Goal: Information Seeking & Learning: Learn about a topic

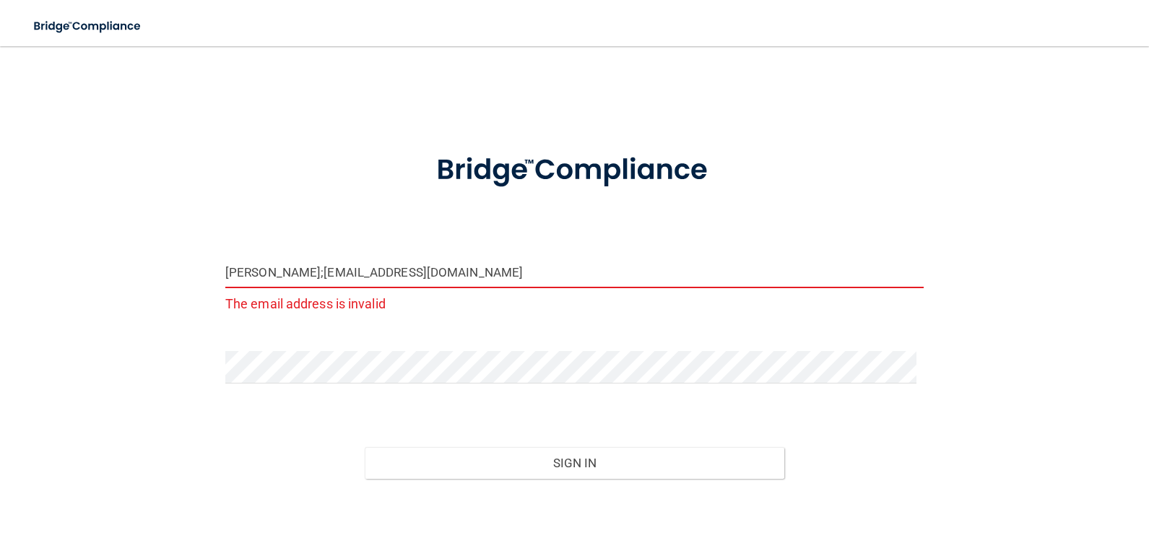
drag, startPoint x: 399, startPoint y: 258, endPoint x: -6, endPoint y: 182, distance: 411.5
click at [0, 182] on html "Toggle navigation Manage My Enterprise Manage My Location [PERSON_NAME];[EMAIL_…" at bounding box center [574, 266] width 1149 height 533
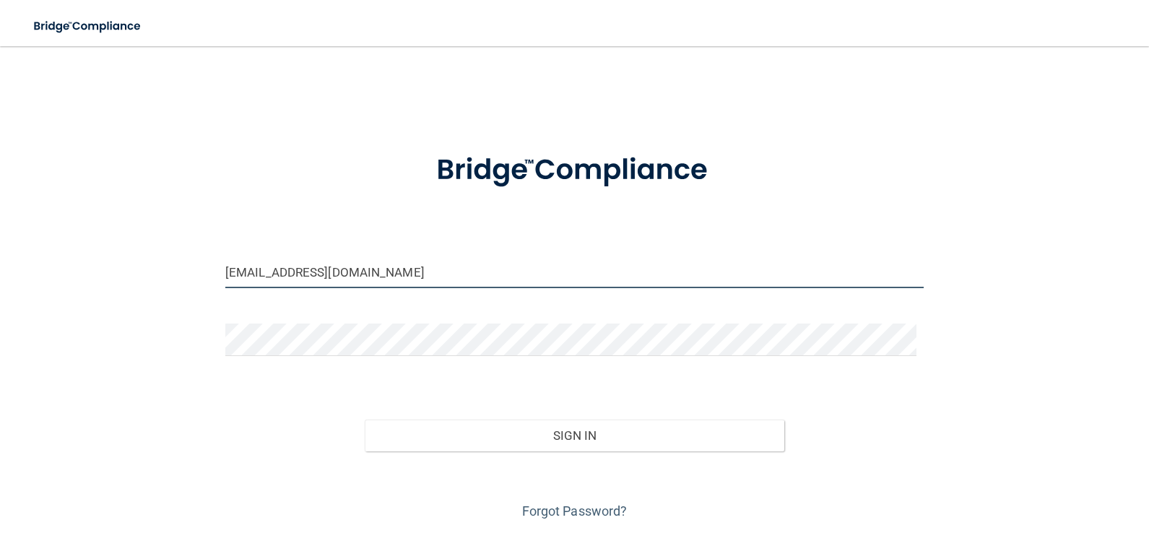
type input "[EMAIL_ADDRESS][DOMAIN_NAME]"
drag, startPoint x: 589, startPoint y: 388, endPoint x: 593, endPoint y: 406, distance: 18.4
click at [590, 388] on form "[EMAIL_ADDRESS][DOMAIN_NAME] Invalid email/password. You don't have permission …" at bounding box center [574, 328] width 698 height 390
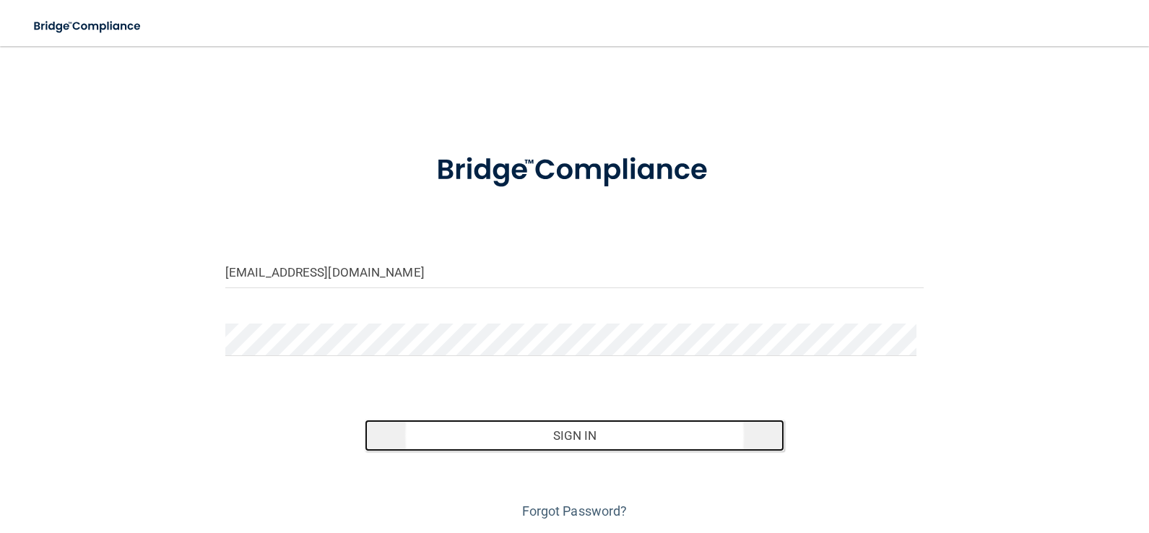
click at [591, 425] on button "Sign In" at bounding box center [574, 435] width 419 height 32
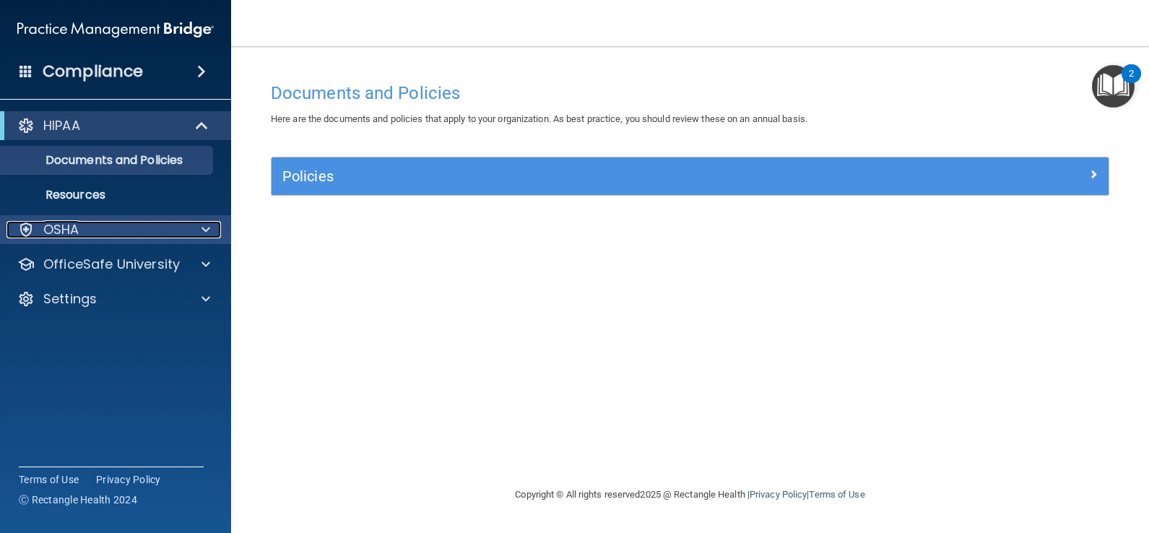
click at [124, 234] on div "OSHA" at bounding box center [95, 229] width 179 height 17
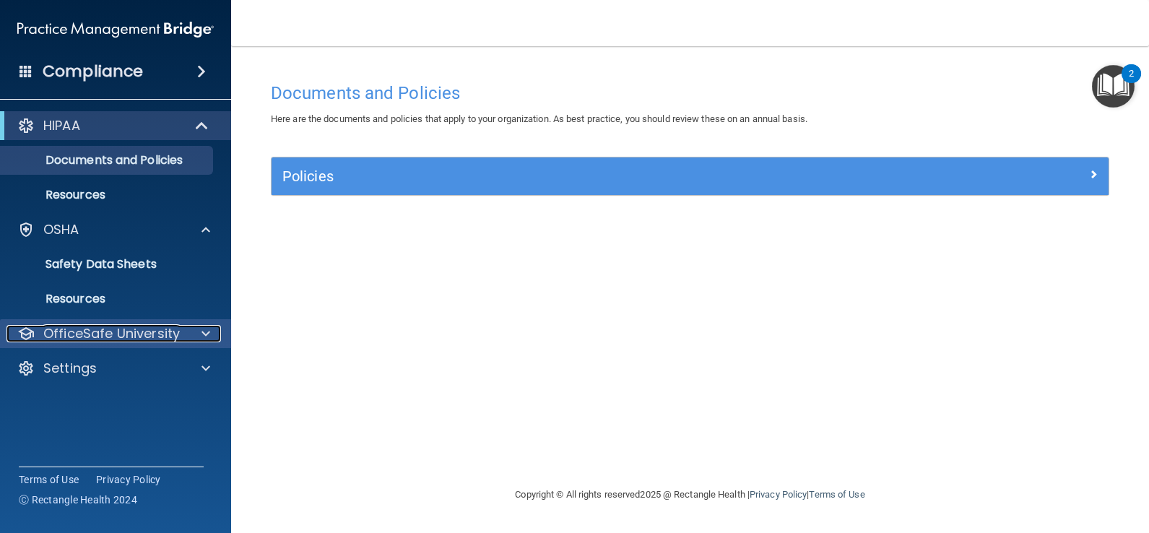
click at [173, 334] on p "OfficeSafe University" at bounding box center [111, 333] width 136 height 17
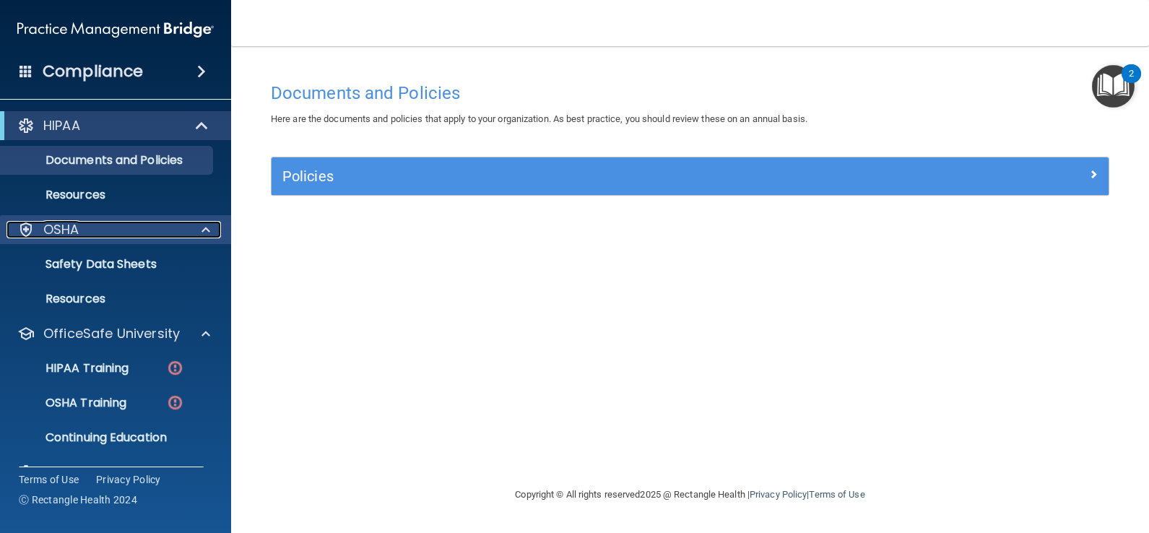
click at [197, 230] on div at bounding box center [204, 229] width 36 height 17
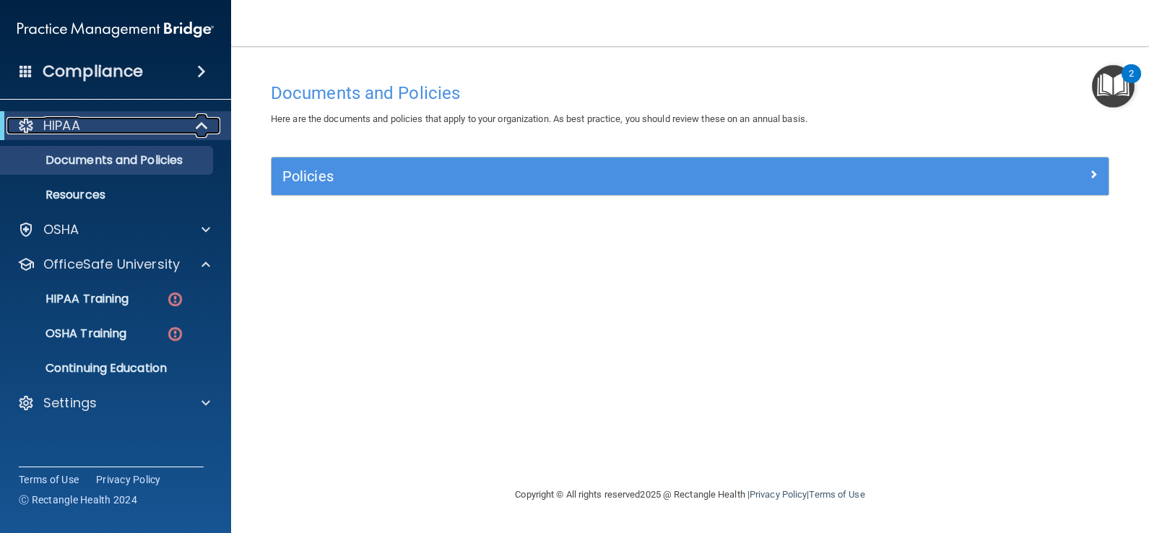
click at [200, 126] on span at bounding box center [203, 125] width 12 height 17
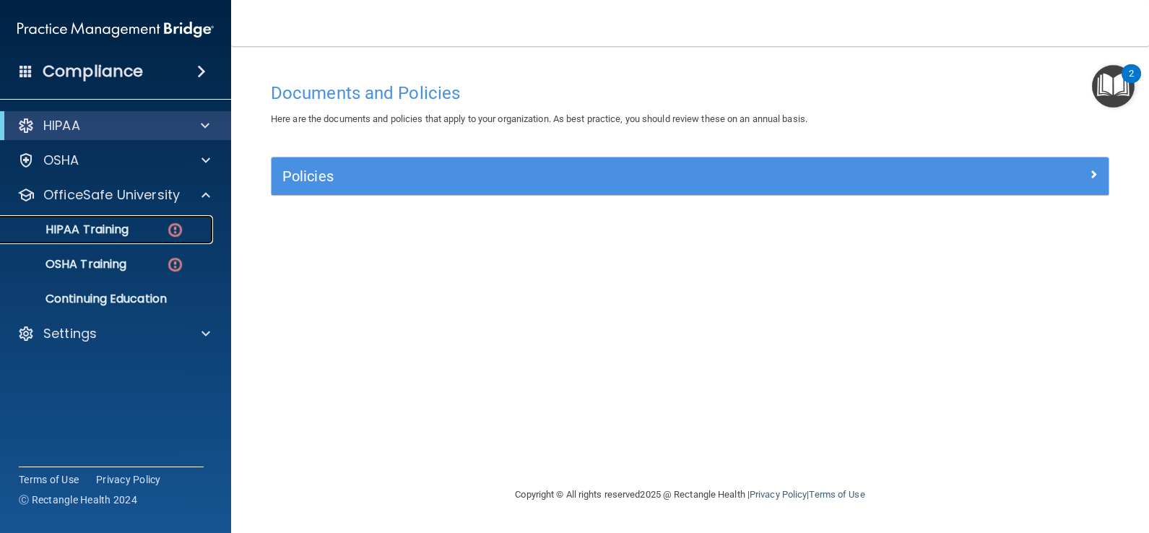
click at [139, 235] on div "HIPAA Training" at bounding box center [107, 229] width 197 height 14
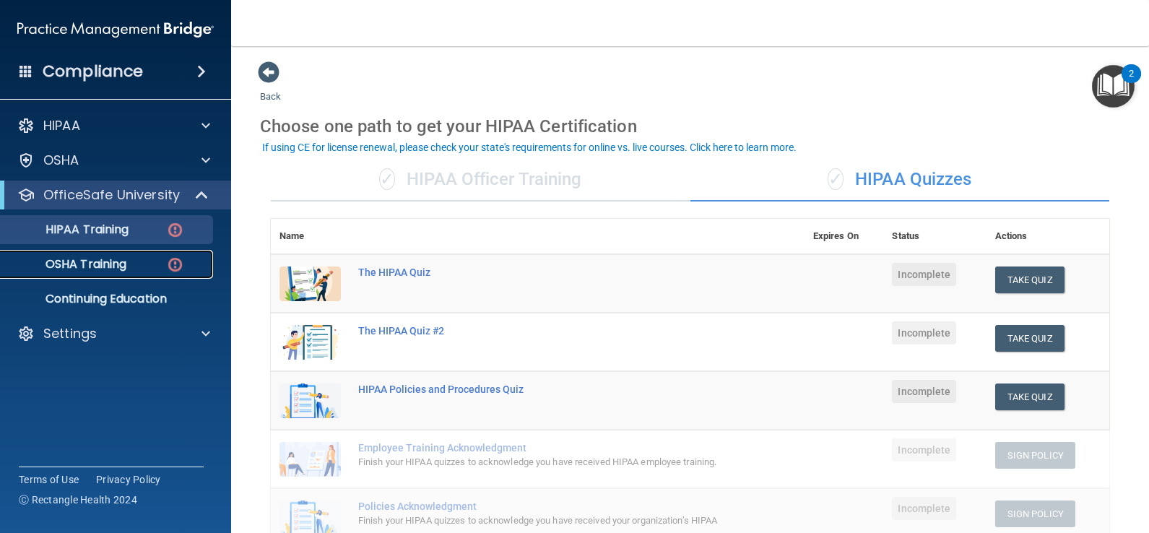
click at [112, 265] on p "OSHA Training" at bounding box center [67, 264] width 117 height 14
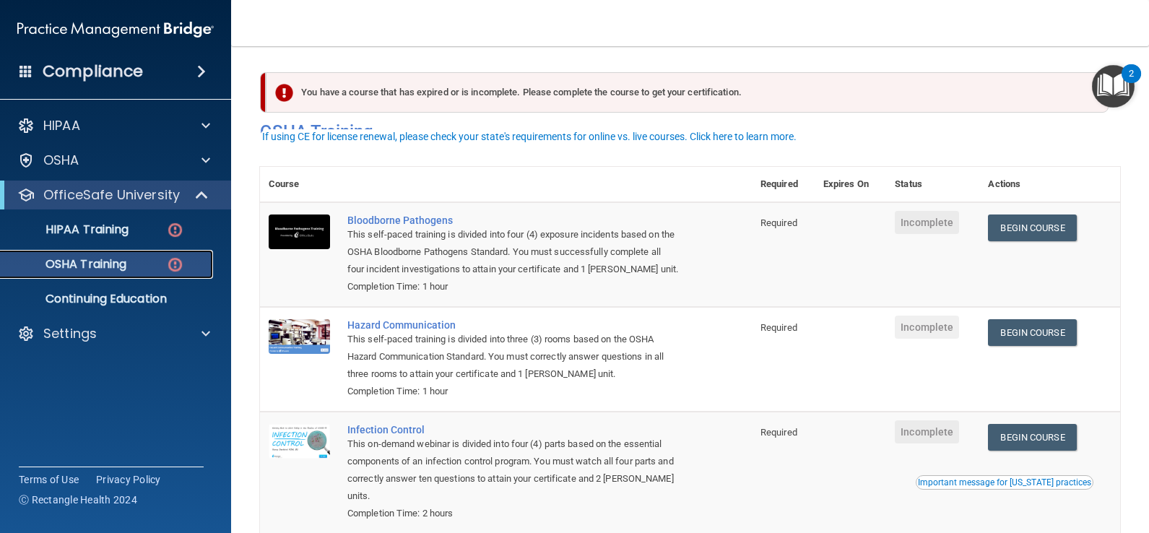
scroll to position [144, 0]
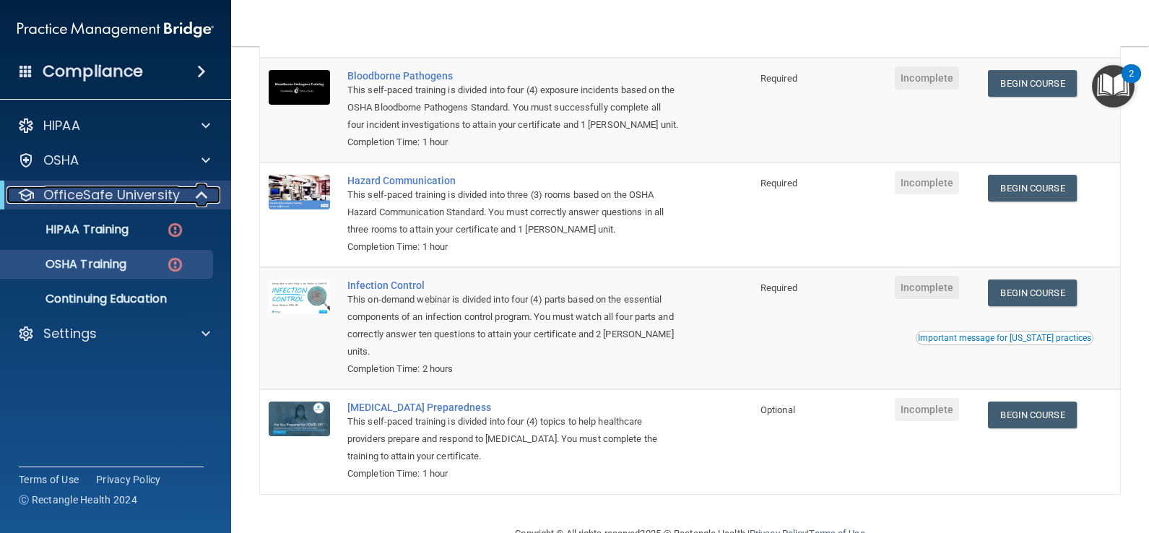
click at [173, 195] on p "OfficeSafe University" at bounding box center [111, 194] width 136 height 17
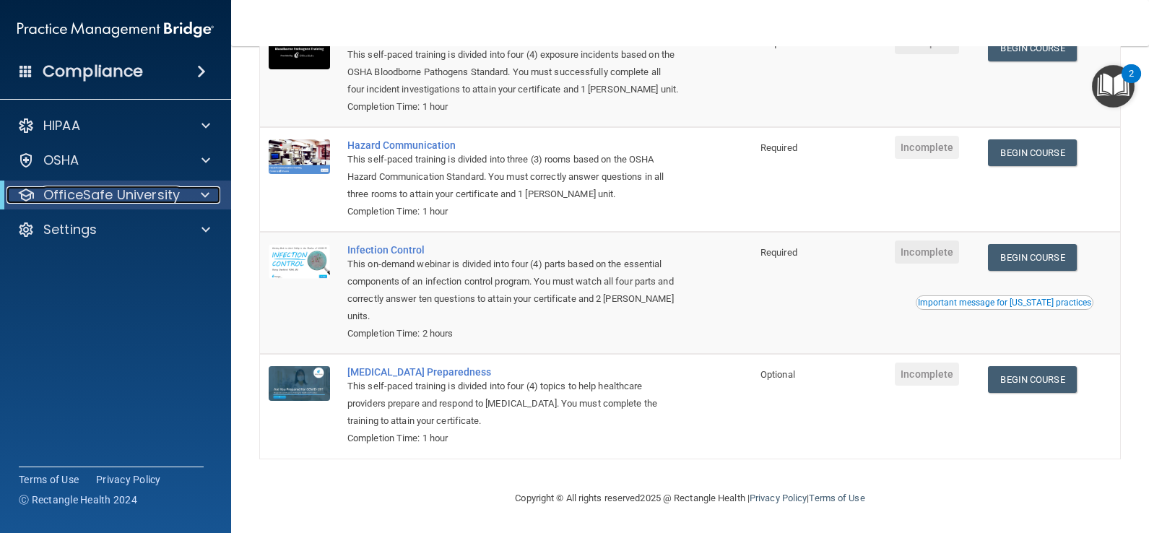
scroll to position [0, 0]
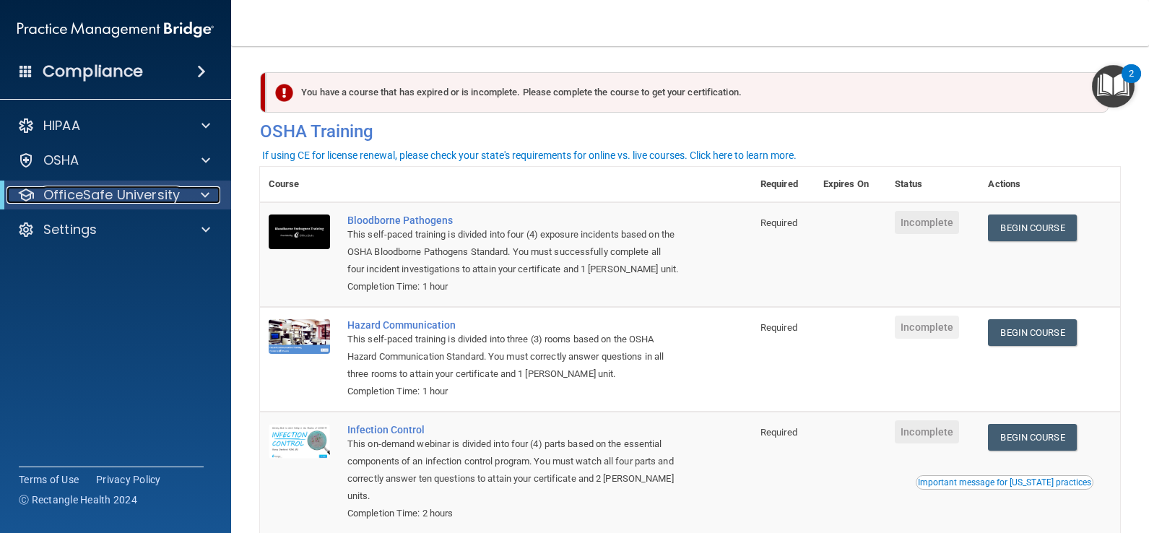
click at [142, 193] on p "OfficeSafe University" at bounding box center [111, 194] width 136 height 17
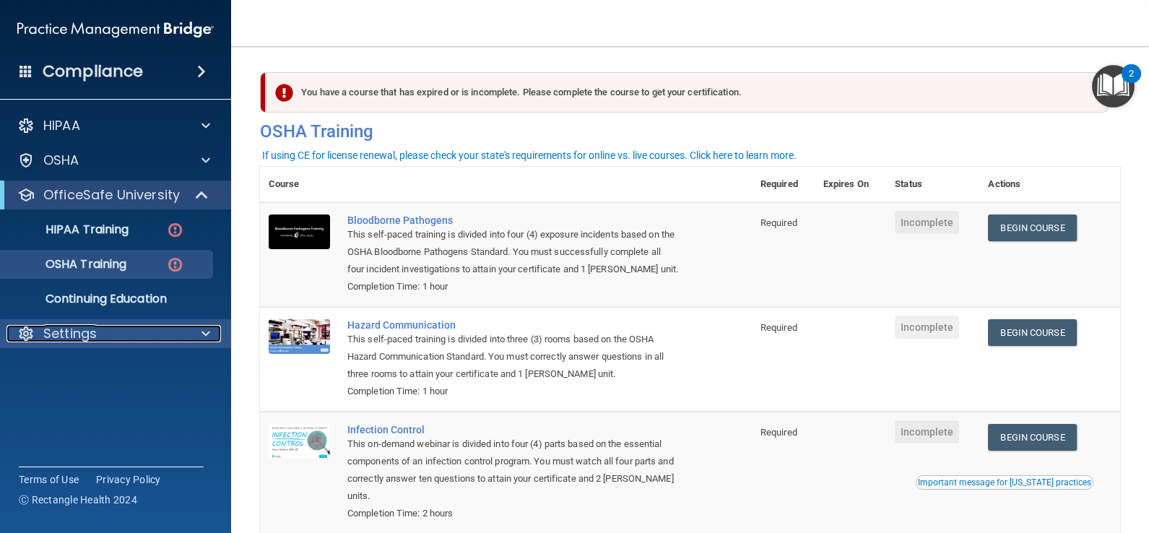
click at [90, 338] on p "Settings" at bounding box center [69, 333] width 53 height 17
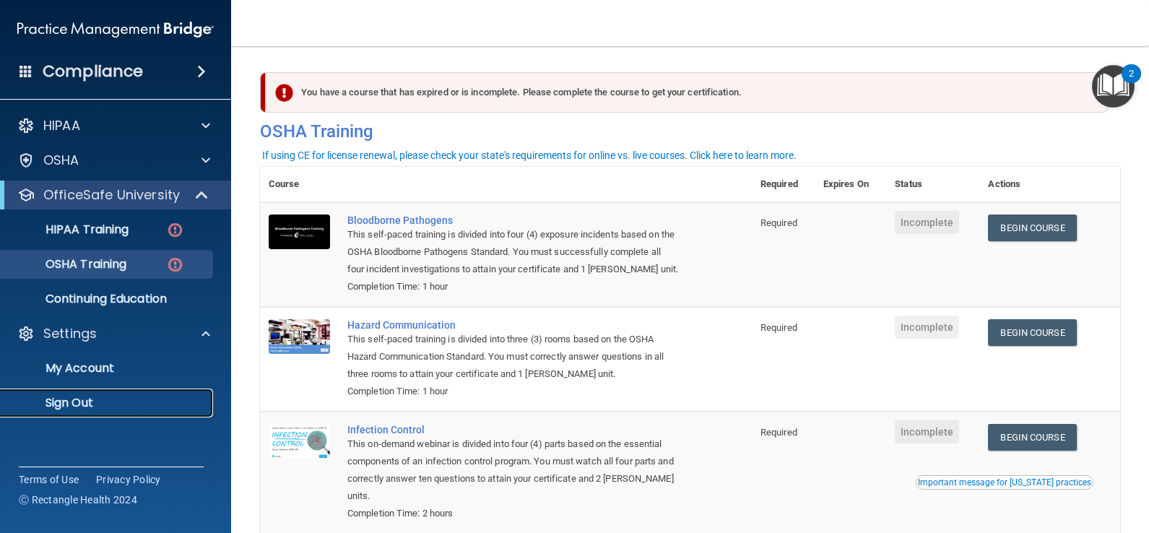
click at [83, 404] on p "Sign Out" at bounding box center [107, 403] width 197 height 14
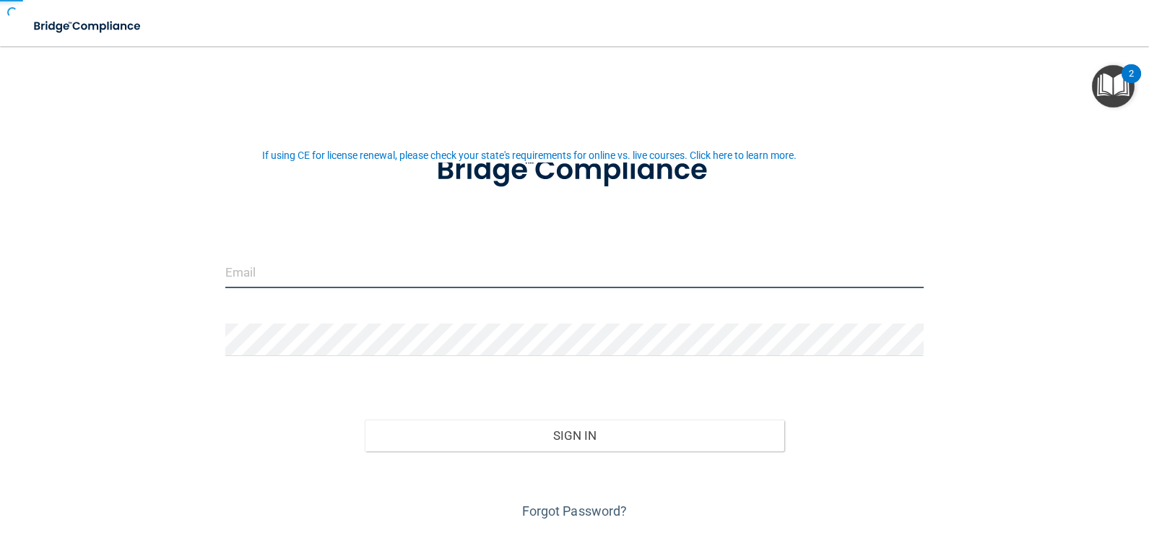
type input "[PERSON_NAME];[EMAIL_ADDRESS][DOMAIN_NAME]"
